Goal: Transaction & Acquisition: Purchase product/service

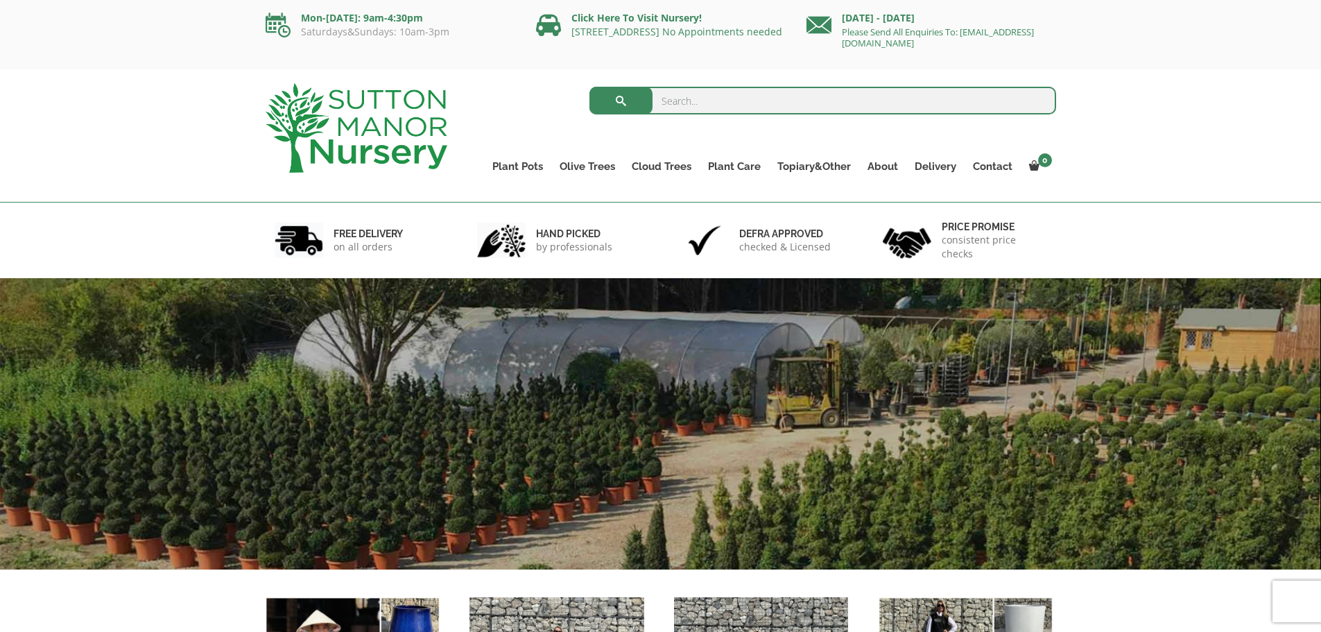
click at [774, 103] on input "search" at bounding box center [822, 101] width 467 height 28
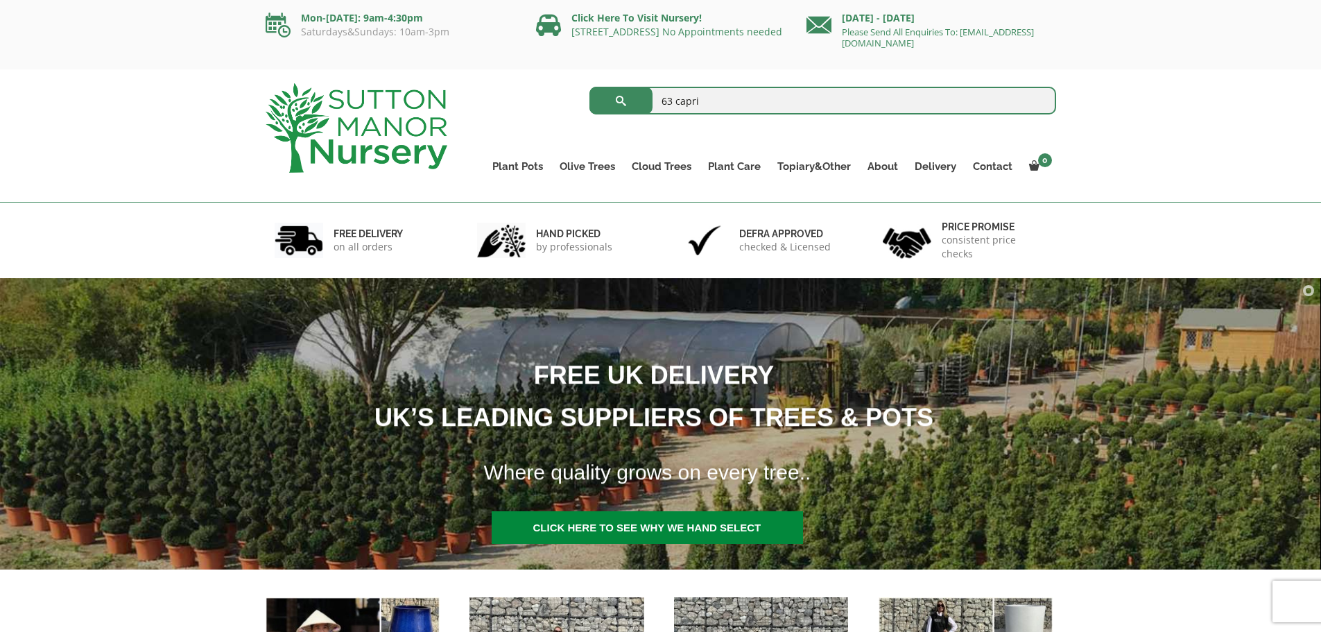
type input "63 capri"
click at [589, 87] on button "submit" at bounding box center [620, 101] width 63 height 28
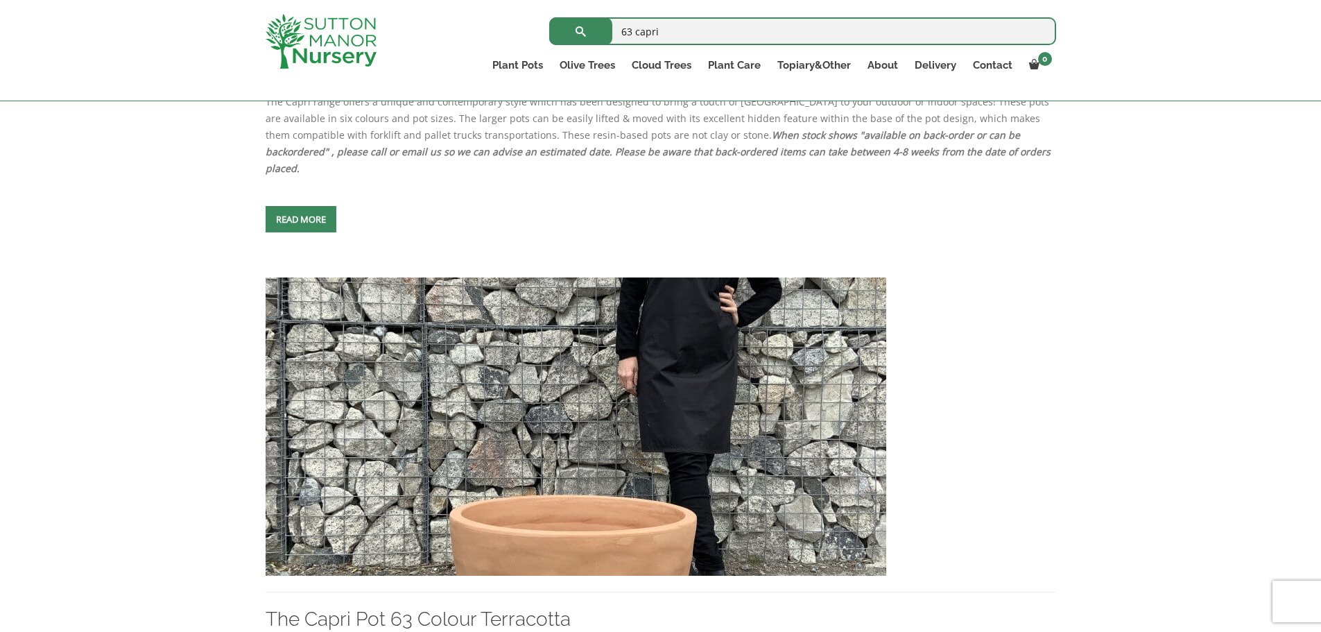
scroll to position [3510, 0]
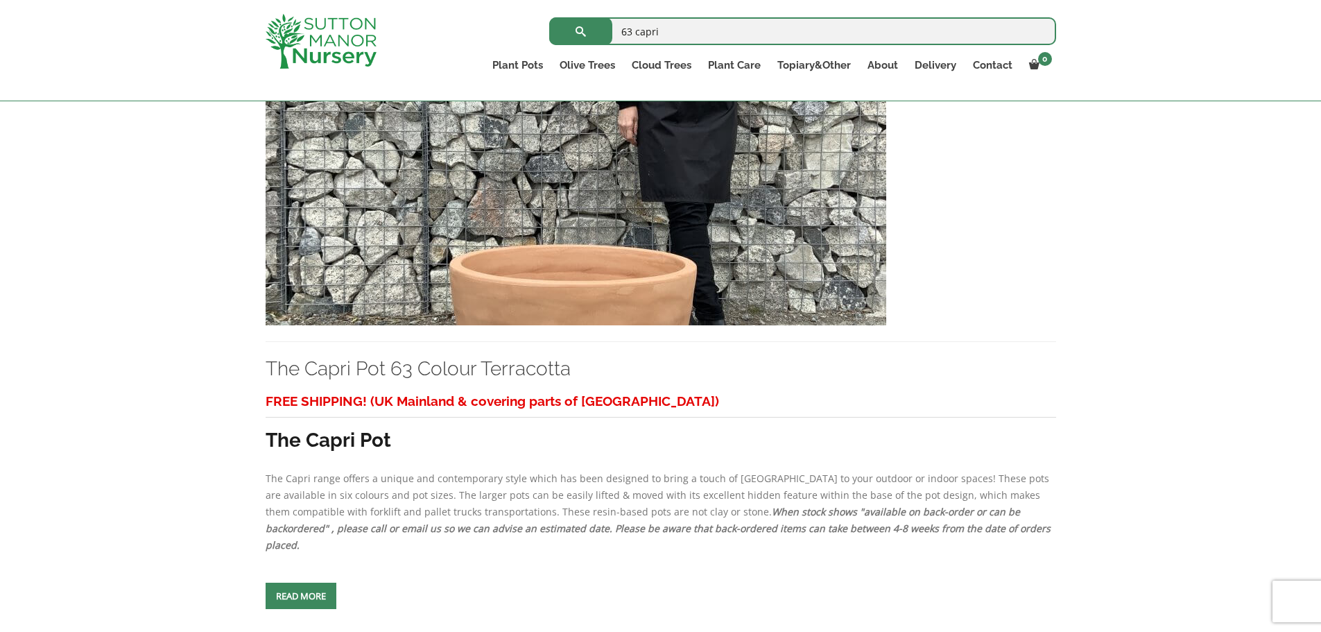
click at [558, 163] on img at bounding box center [575, 176] width 620 height 298
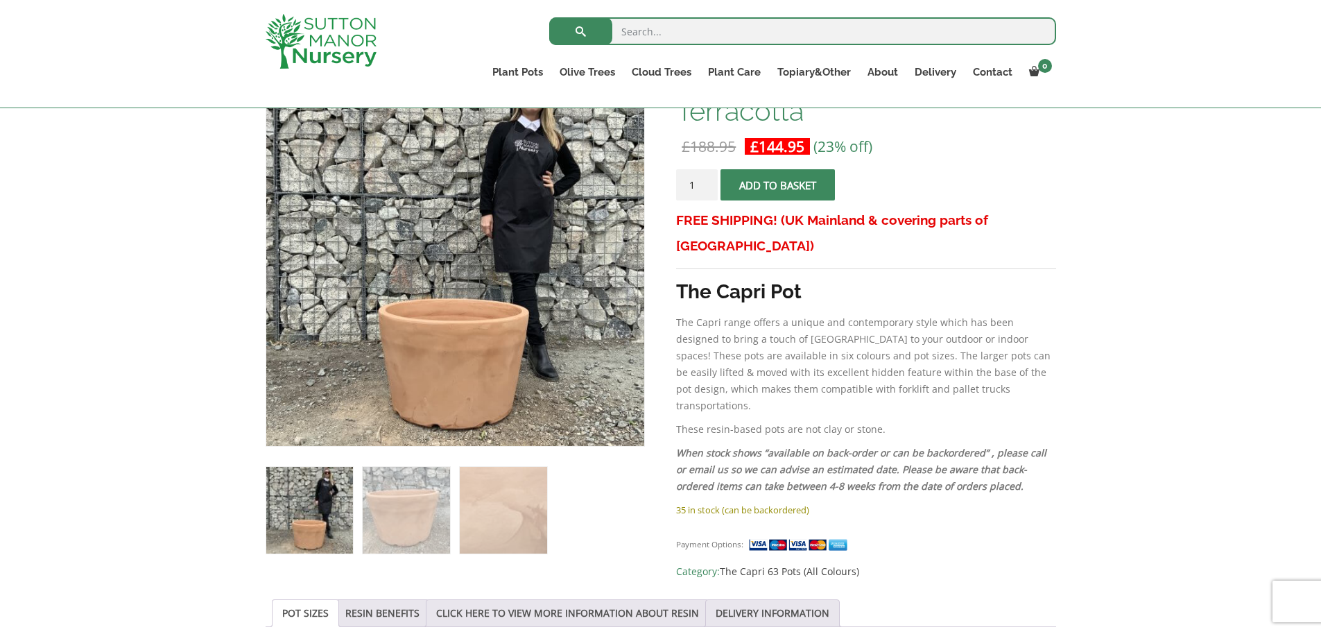
scroll to position [277, 0]
